Goal: Transaction & Acquisition: Purchase product/service

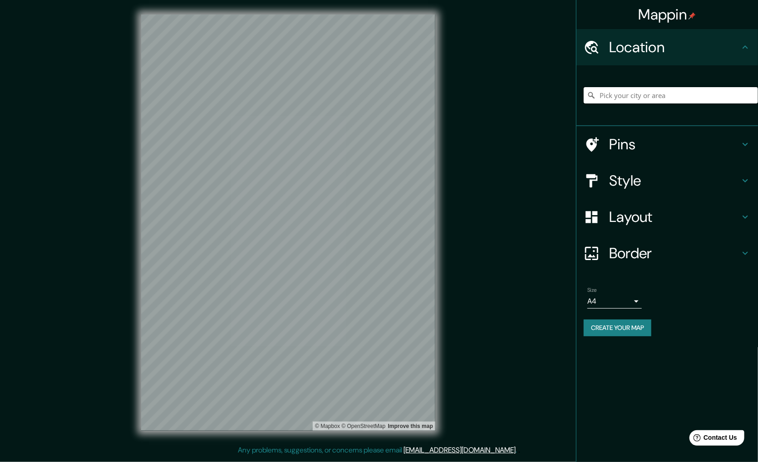
click at [684, 93] on input "Pick your city or area" at bounding box center [671, 95] width 174 height 16
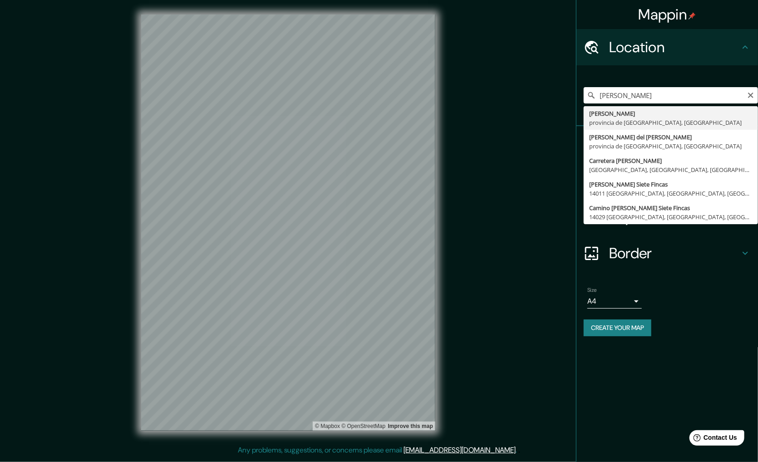
type input "[GEOGRAPHIC_DATA], [GEOGRAPHIC_DATA], [GEOGRAPHIC_DATA]"
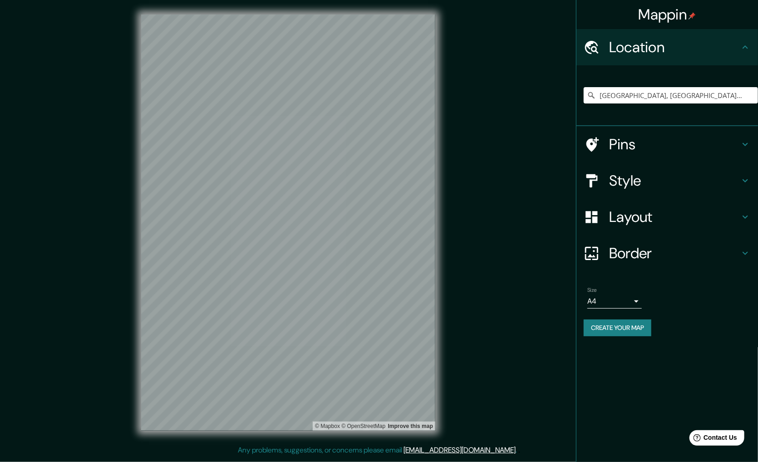
click at [622, 143] on h4 "Pins" at bounding box center [674, 144] width 131 height 18
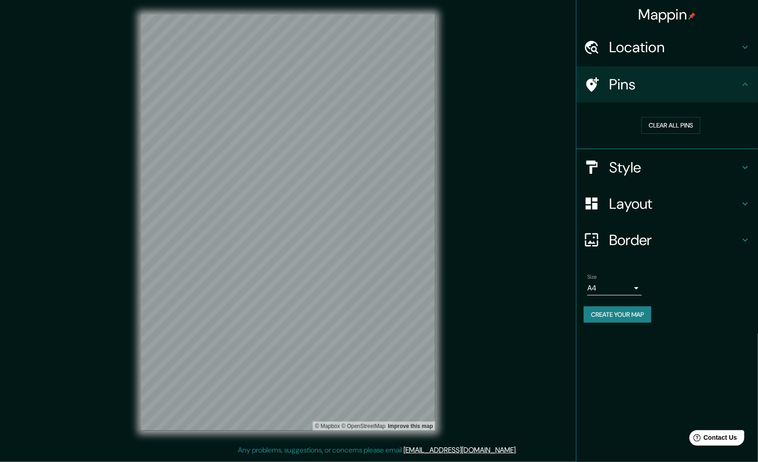
click at [629, 164] on h4 "Style" at bounding box center [674, 167] width 131 height 18
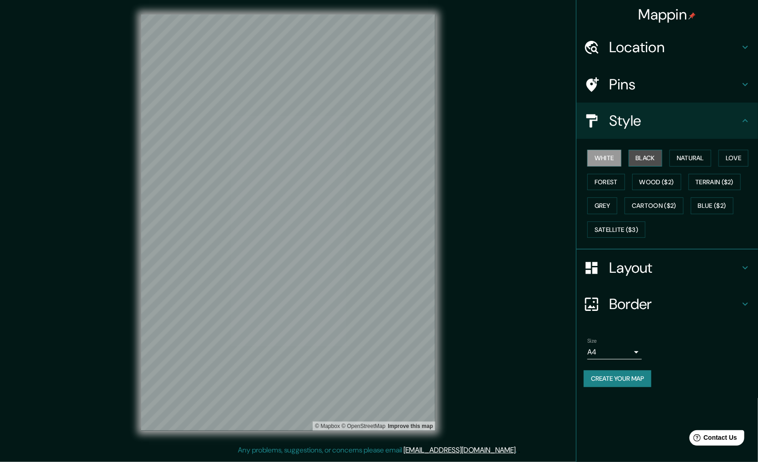
click at [649, 160] on button "Black" at bounding box center [645, 158] width 34 height 17
click at [702, 156] on button "Natural" at bounding box center [690, 158] width 42 height 17
click at [640, 157] on button "Black" at bounding box center [645, 158] width 34 height 17
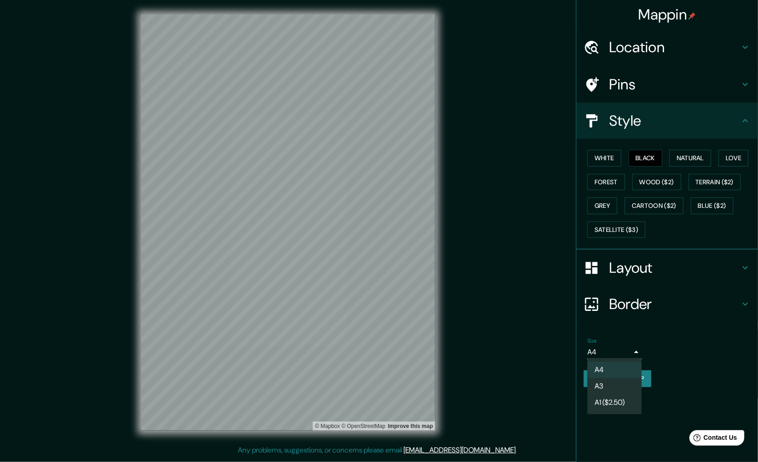
click at [634, 352] on body "Mappin Location [GEOGRAPHIC_DATA], [GEOGRAPHIC_DATA], [GEOGRAPHIC_DATA] Pins St…" at bounding box center [379, 231] width 758 height 462
click at [611, 382] on li "A3" at bounding box center [614, 386] width 54 height 16
click at [641, 259] on h4 "Layout" at bounding box center [674, 268] width 131 height 18
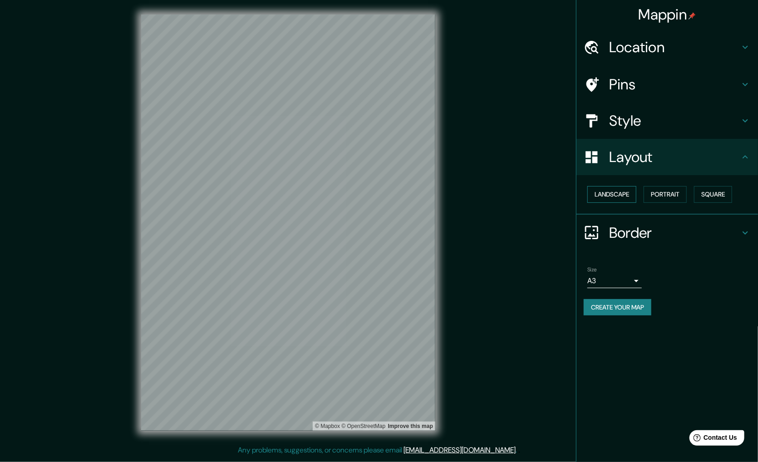
click at [624, 199] on button "Landscape" at bounding box center [611, 194] width 49 height 17
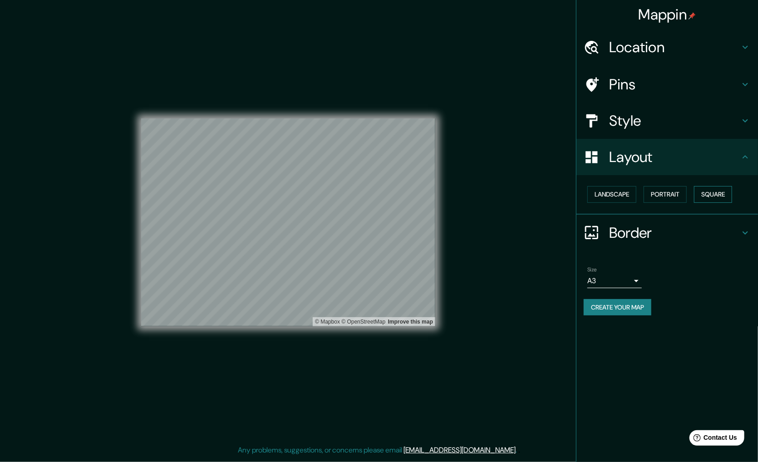
click at [720, 191] on button "Square" at bounding box center [713, 194] width 38 height 17
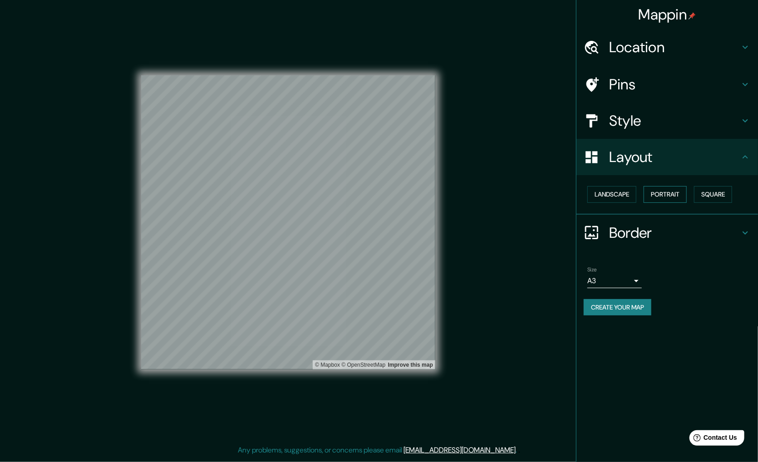
click at [658, 199] on button "Portrait" at bounding box center [664, 194] width 43 height 17
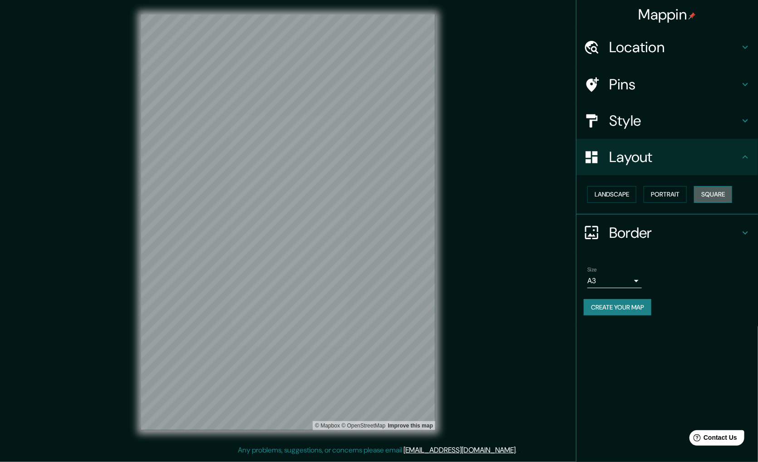
click at [732, 187] on button "Square" at bounding box center [713, 194] width 38 height 17
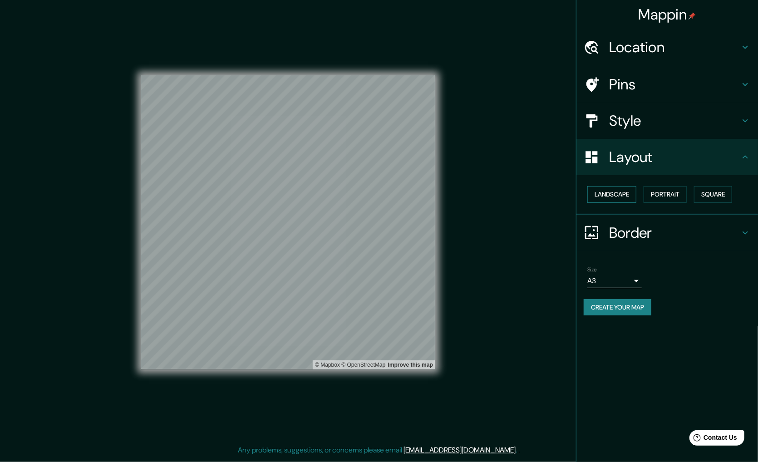
click at [607, 194] on button "Landscape" at bounding box center [611, 194] width 49 height 17
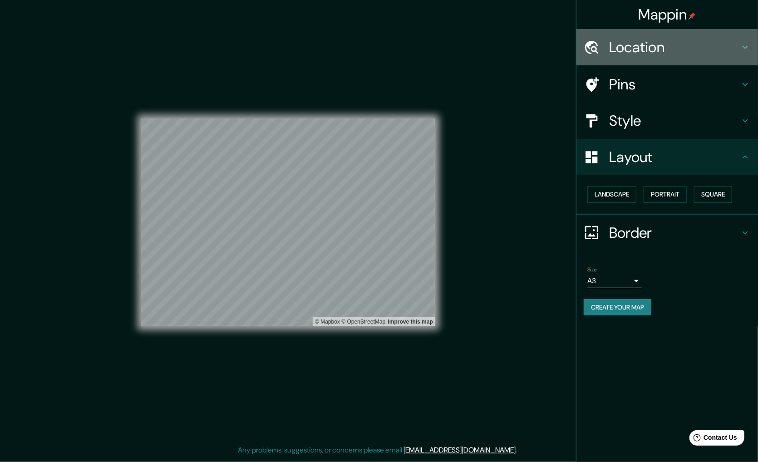
click at [629, 48] on h4 "Location" at bounding box center [674, 47] width 131 height 18
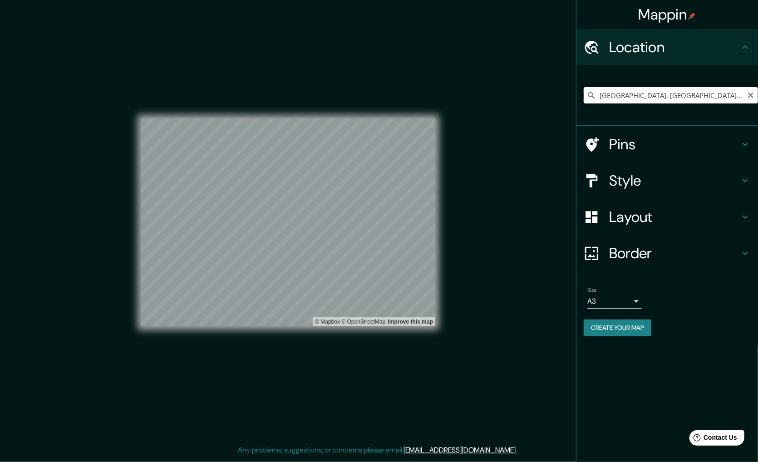
click at [734, 94] on input "[GEOGRAPHIC_DATA], [GEOGRAPHIC_DATA], [GEOGRAPHIC_DATA]" at bounding box center [671, 95] width 174 height 16
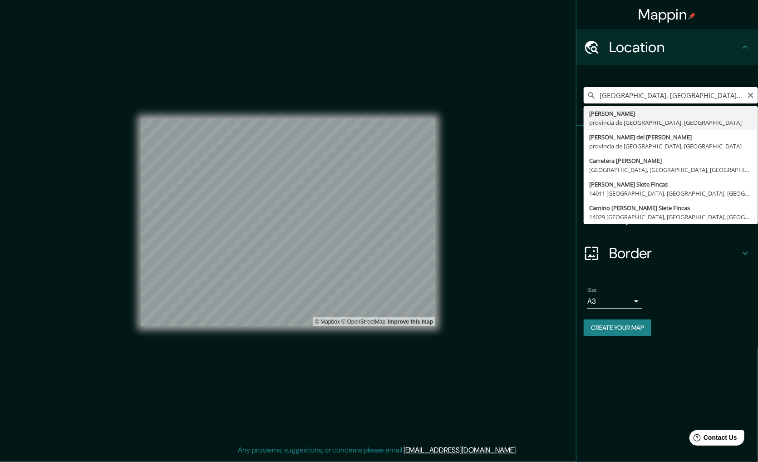
type input "[GEOGRAPHIC_DATA], [GEOGRAPHIC_DATA], [GEOGRAPHIC_DATA]"
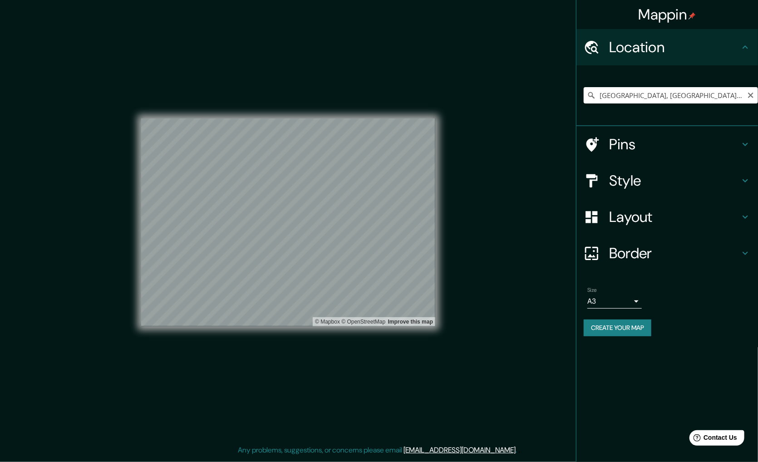
click at [627, 217] on h4 "Layout" at bounding box center [674, 217] width 131 height 18
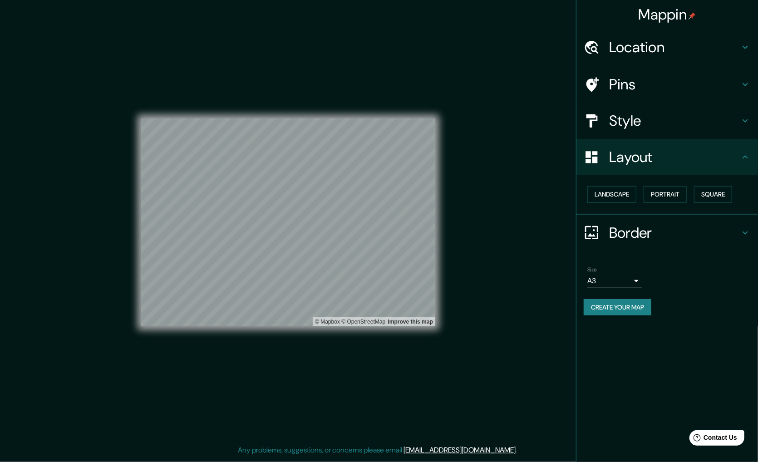
click at [661, 127] on h4 "Style" at bounding box center [674, 121] width 131 height 18
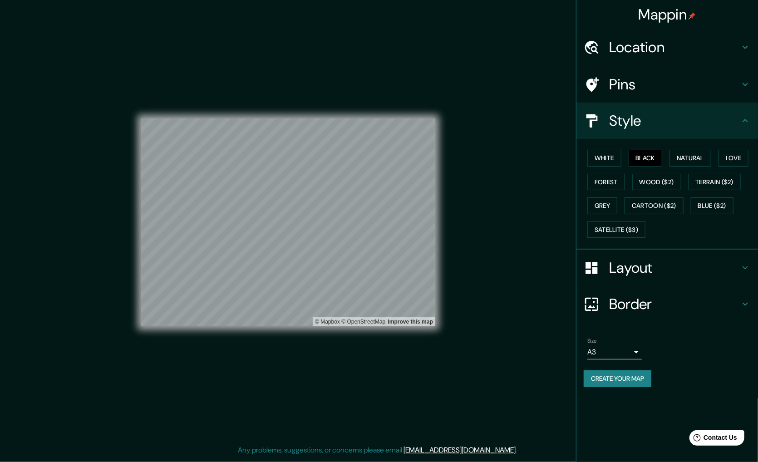
click at [689, 205] on div "White Black Natural Love Forest Wood ($2) Terrain ($2) Grey Cartoon ($2) Blue (…" at bounding box center [671, 193] width 174 height 95
click at [666, 205] on button "Cartoon ($2)" at bounding box center [653, 205] width 59 height 17
click at [606, 203] on button "Grey" at bounding box center [602, 205] width 30 height 17
click at [643, 184] on button "Wood ($2)" at bounding box center [656, 182] width 49 height 17
click at [647, 155] on button "Black" at bounding box center [645, 158] width 34 height 17
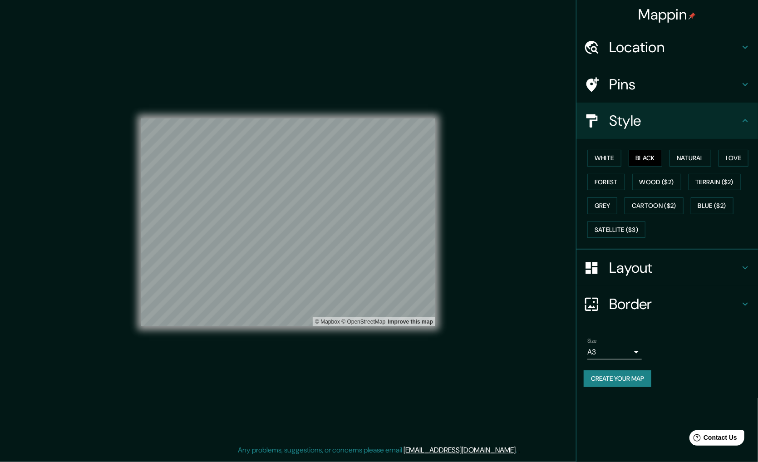
click at [497, 304] on div "Mappin Location [GEOGRAPHIC_DATA], [GEOGRAPHIC_DATA], [GEOGRAPHIC_DATA] Pins St…" at bounding box center [379, 229] width 758 height 459
click at [611, 158] on button "White" at bounding box center [604, 158] width 34 height 17
